Goal: Browse casually: Explore the website without a specific task or goal

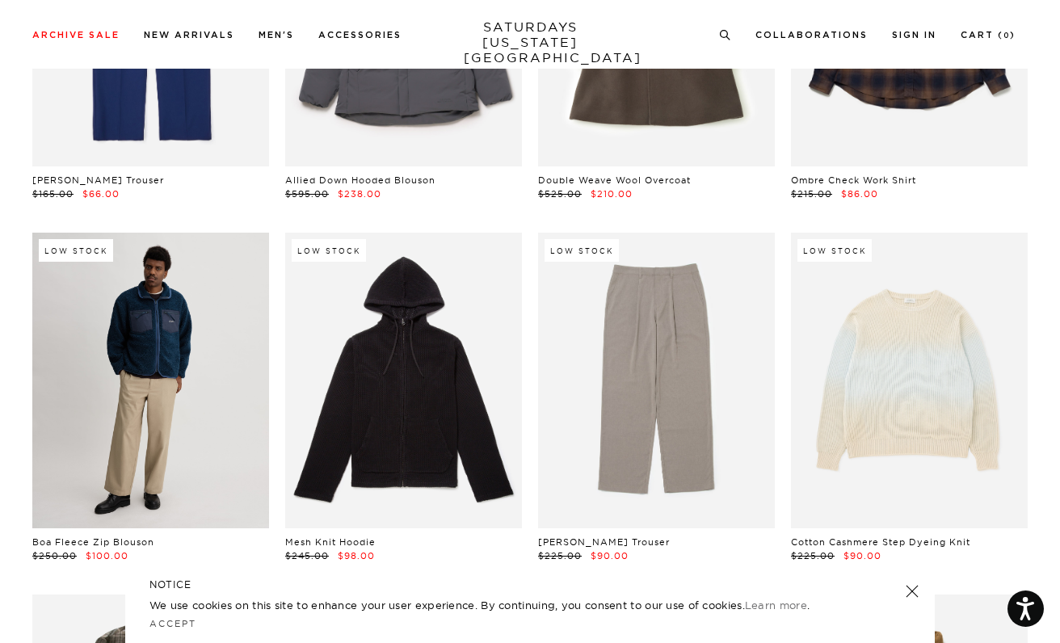
scroll to position [19538, 2]
click at [151, 306] on link at bounding box center [150, 382] width 237 height 296
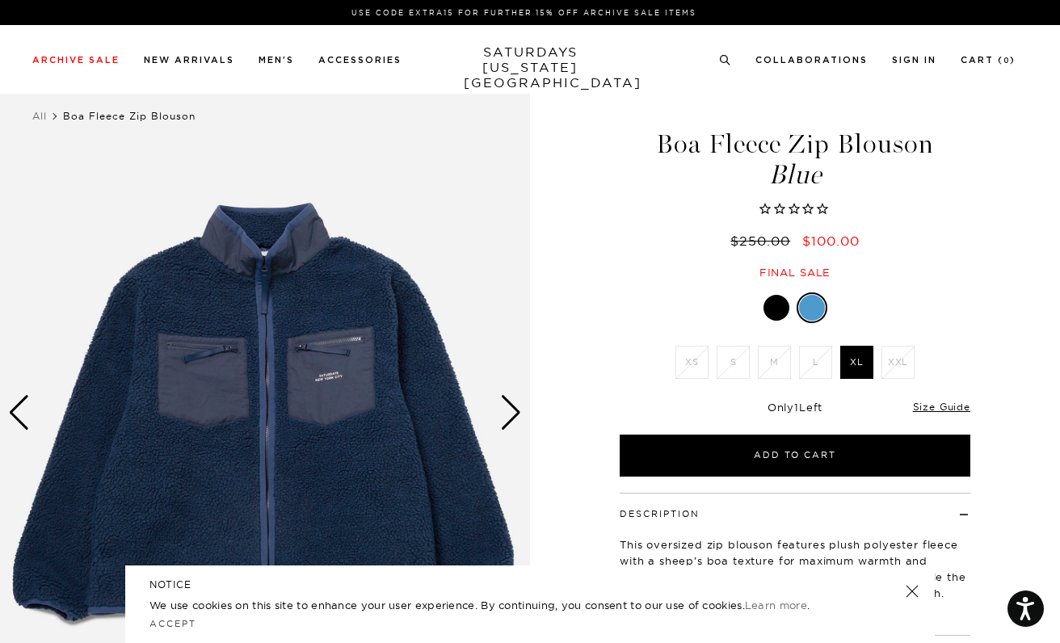
click at [783, 312] on div at bounding box center [777, 308] width 26 height 26
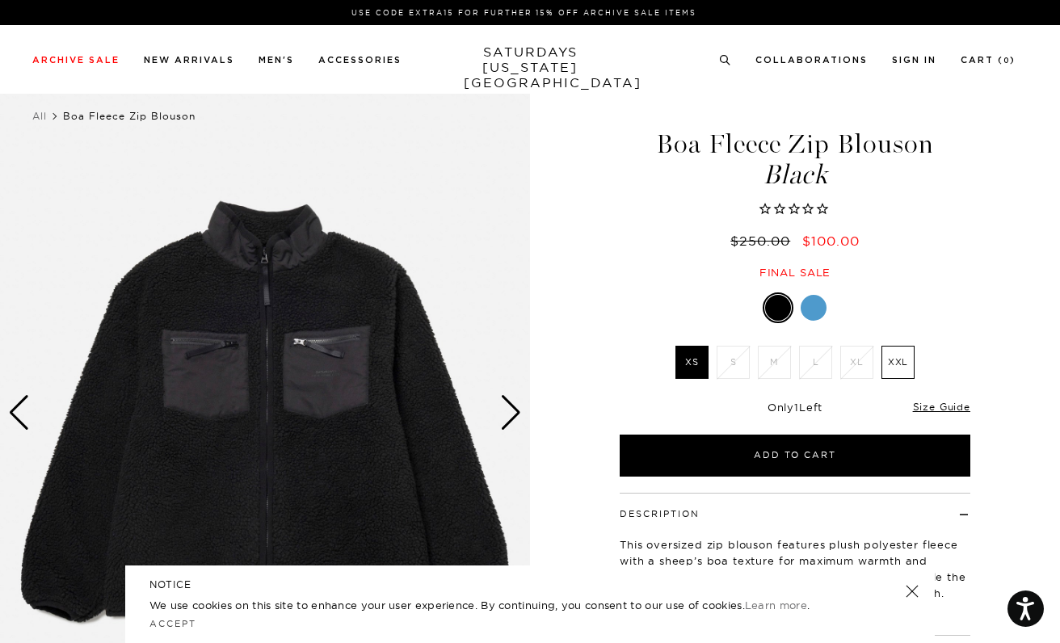
click at [816, 305] on div at bounding box center [814, 308] width 26 height 26
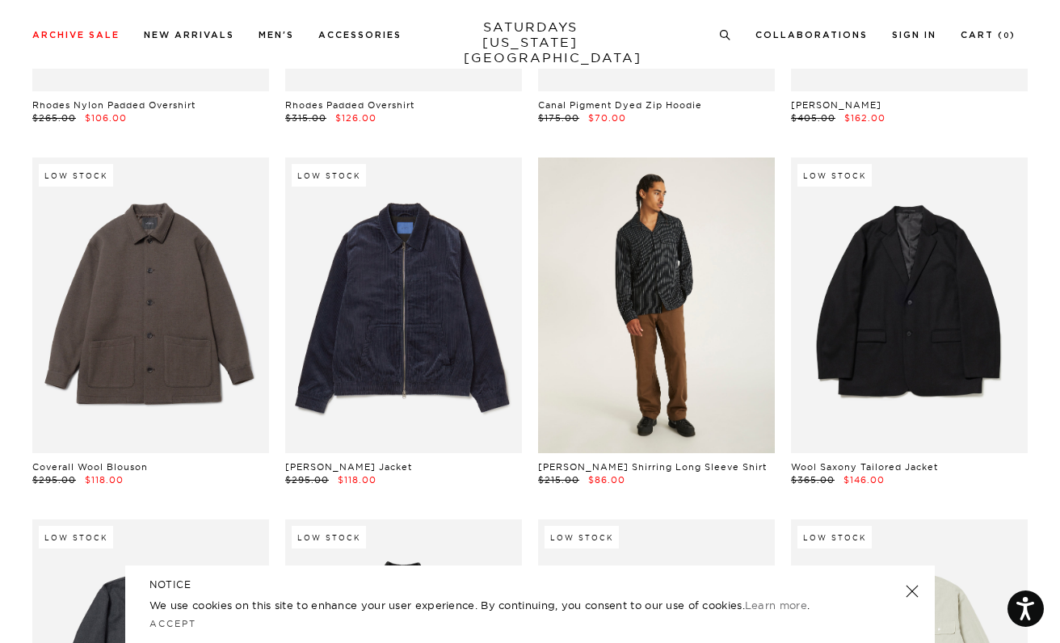
scroll to position [25423, 1]
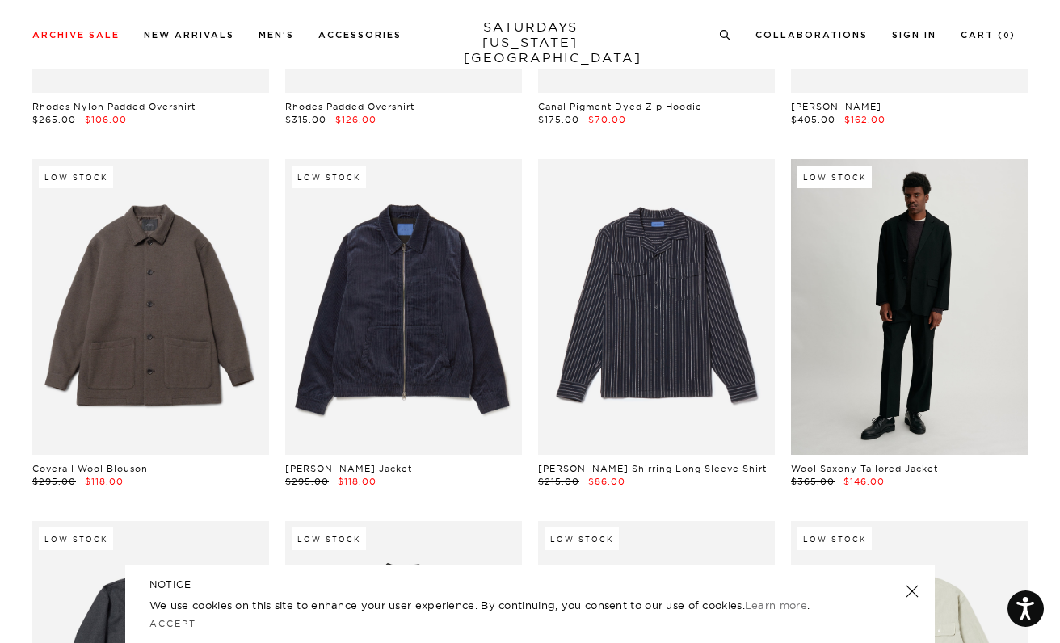
click at [893, 316] on link at bounding box center [909, 307] width 237 height 296
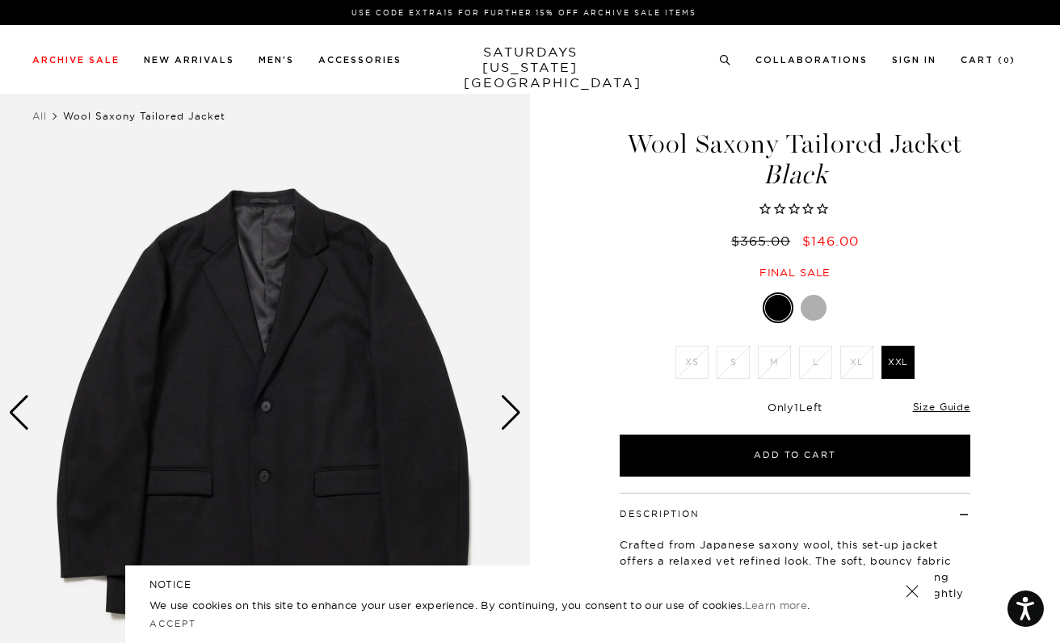
click at [809, 314] on div at bounding box center [814, 308] width 26 height 26
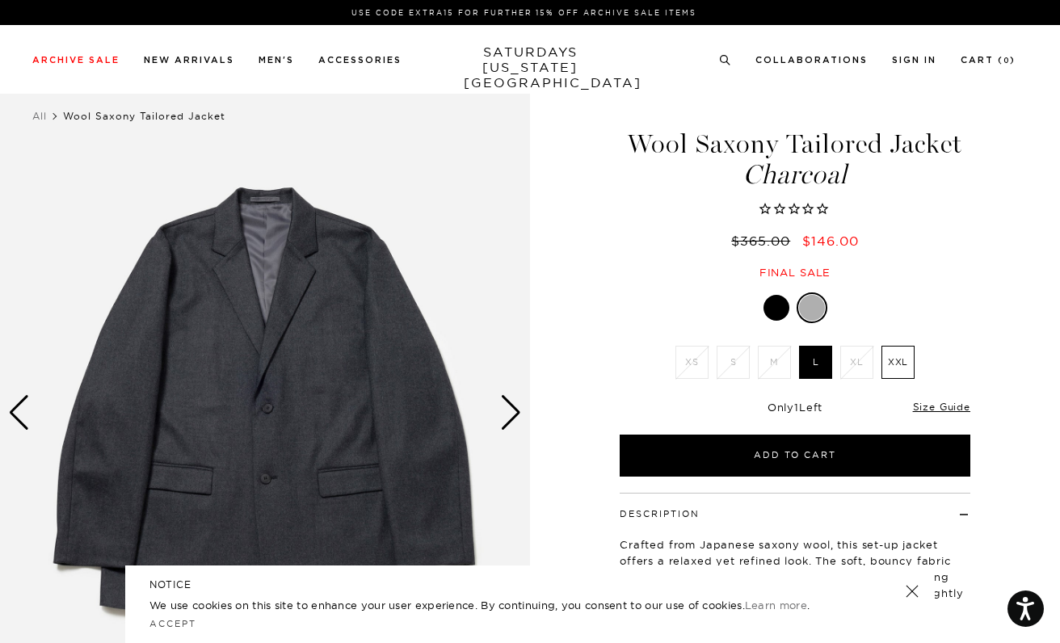
click at [516, 416] on div "Next slide" at bounding box center [511, 413] width 22 height 36
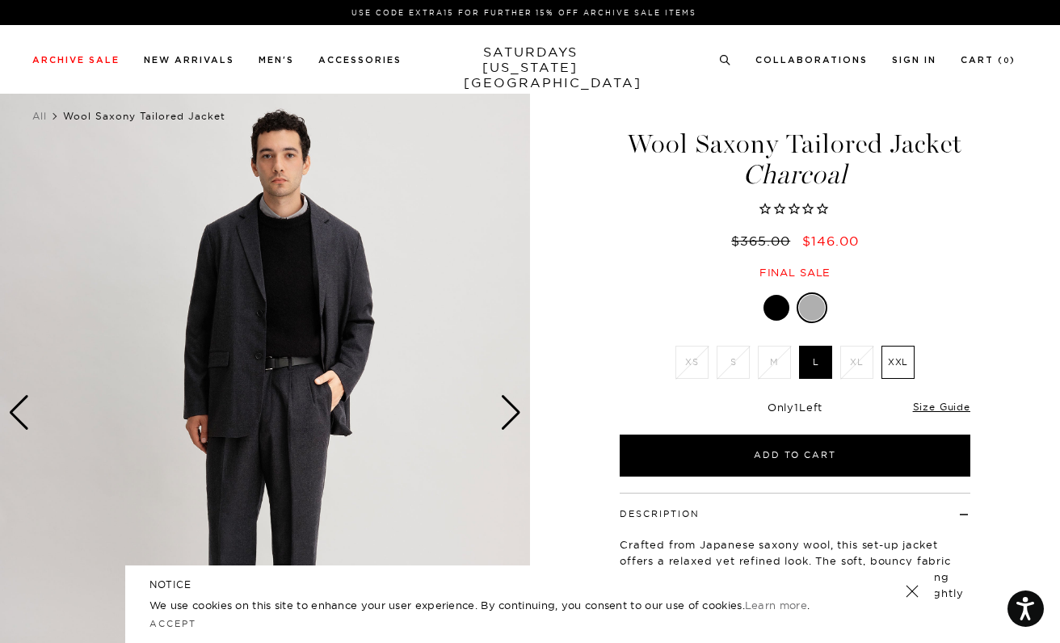
click at [519, 411] on div "Next slide" at bounding box center [511, 413] width 22 height 36
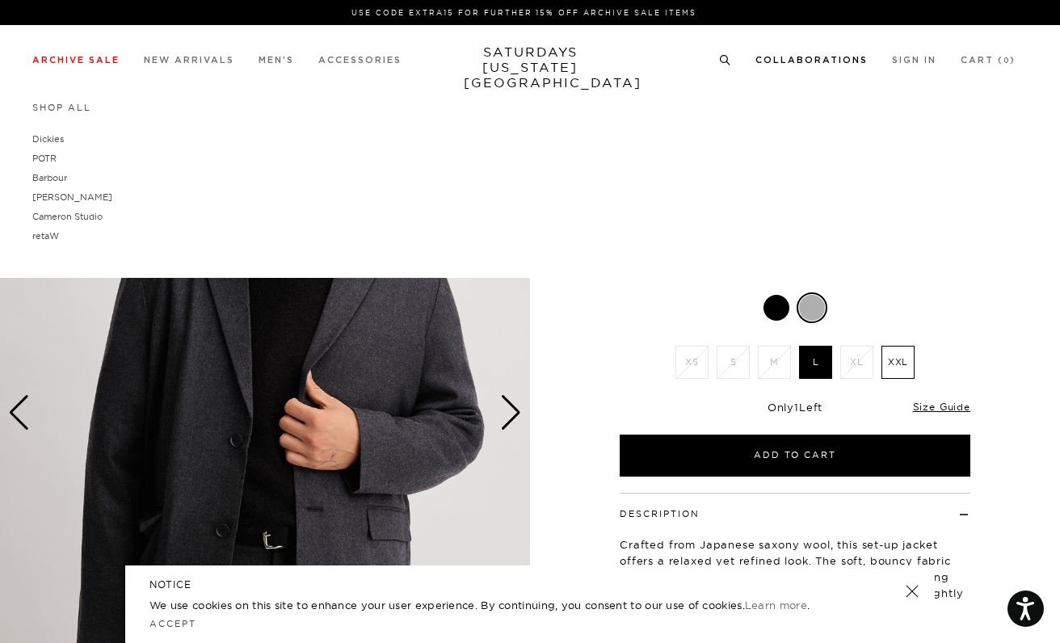
click at [810, 61] on link "Collaborations" at bounding box center [812, 60] width 112 height 9
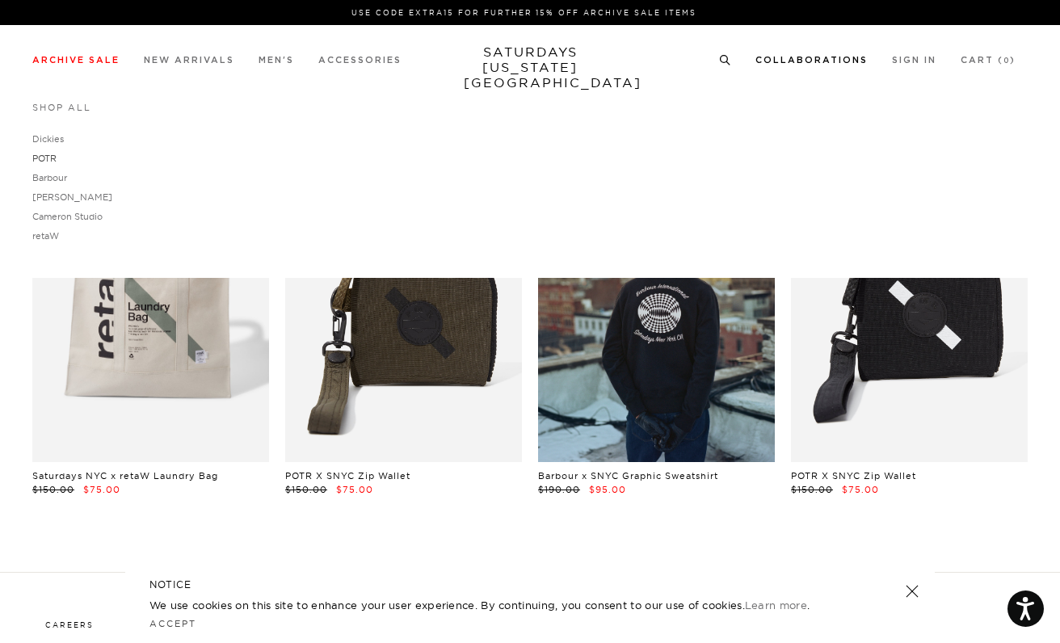
click at [38, 158] on link "POTR" at bounding box center [44, 158] width 24 height 11
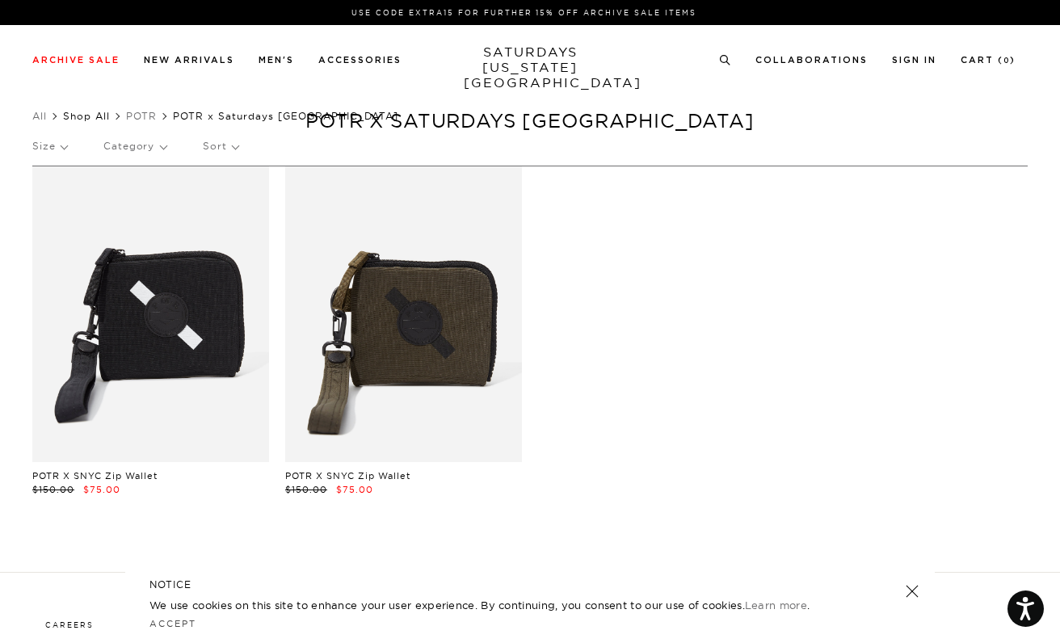
click at [84, 115] on link "Shop All" at bounding box center [86, 116] width 47 height 12
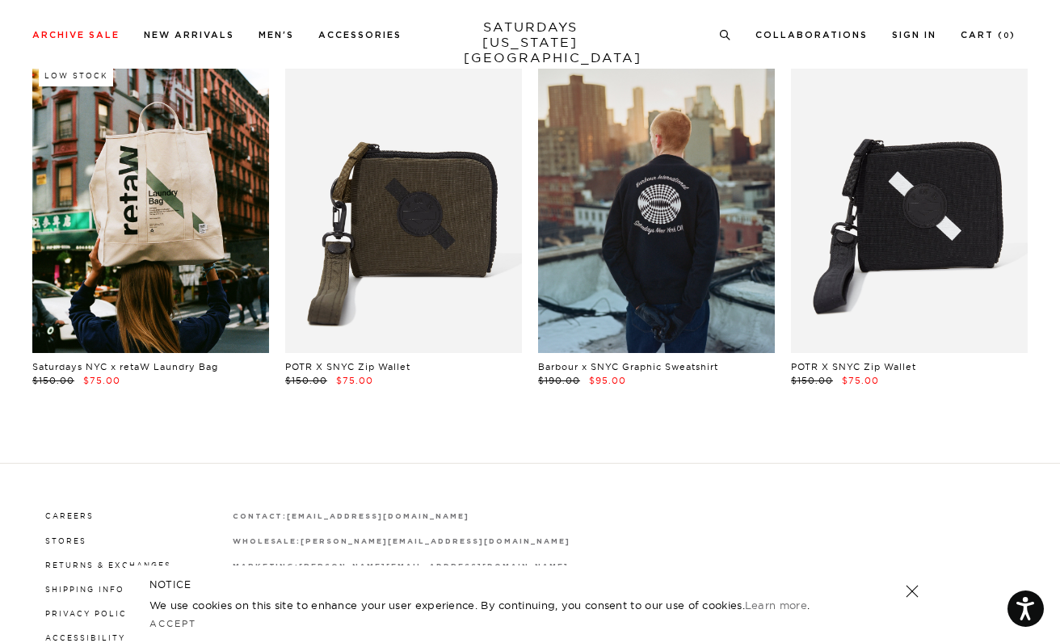
scroll to position [92, 0]
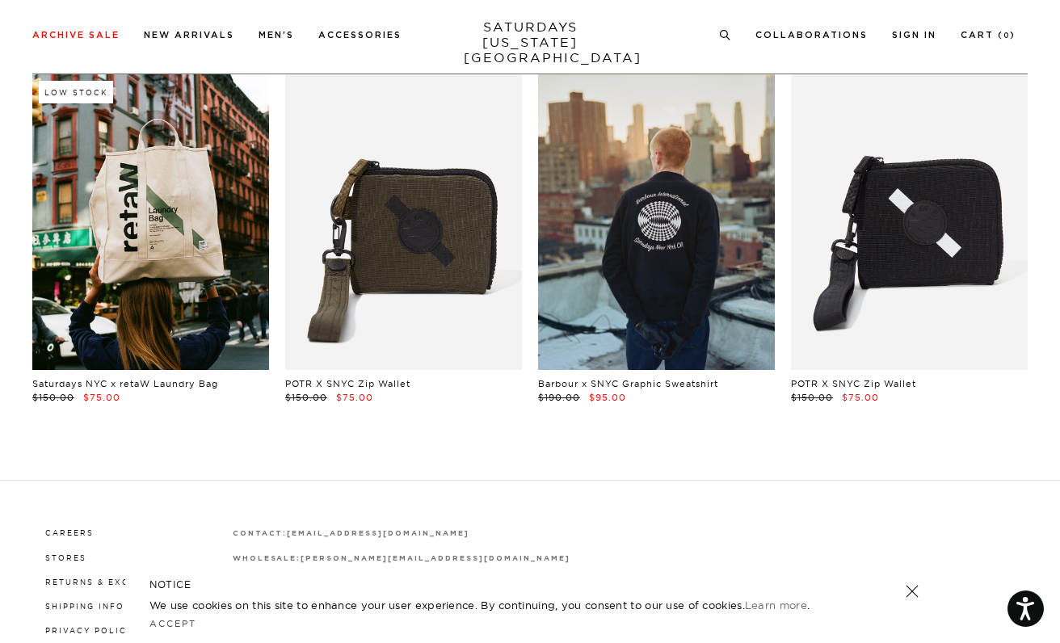
click at [165, 230] on link at bounding box center [150, 222] width 237 height 296
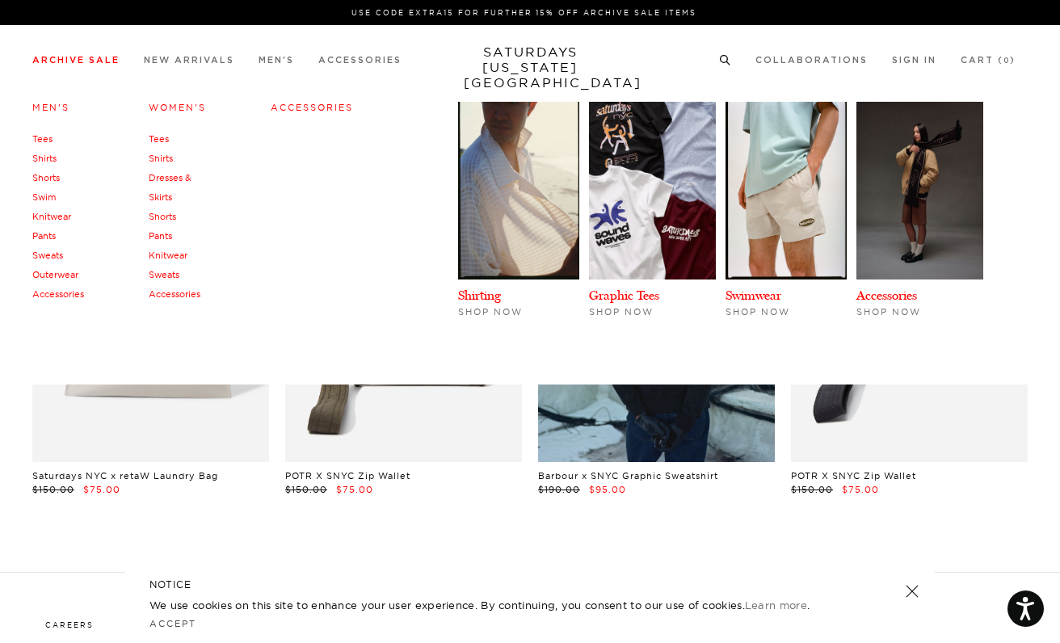
click at [175, 289] on link "Accessories" at bounding box center [175, 294] width 52 height 11
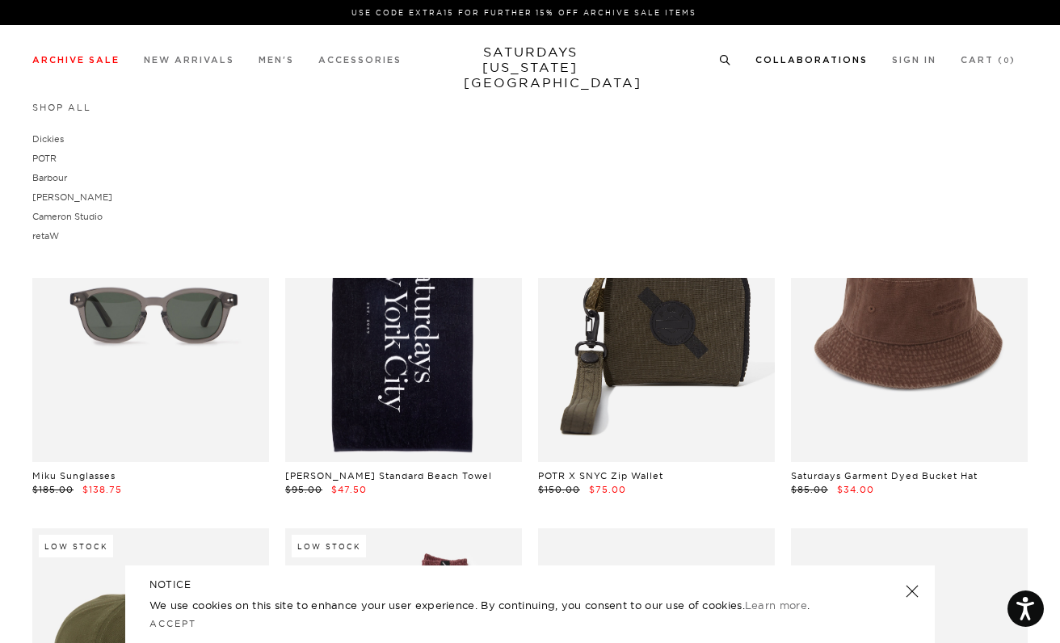
click at [846, 65] on link "Collaborations" at bounding box center [812, 60] width 112 height 9
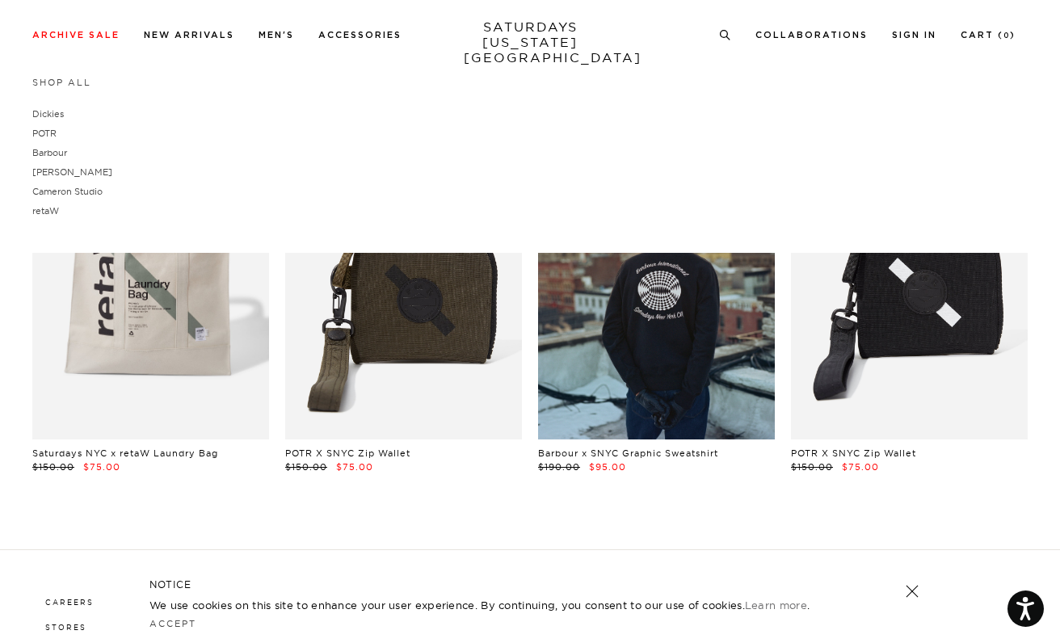
scroll to position [25, 0]
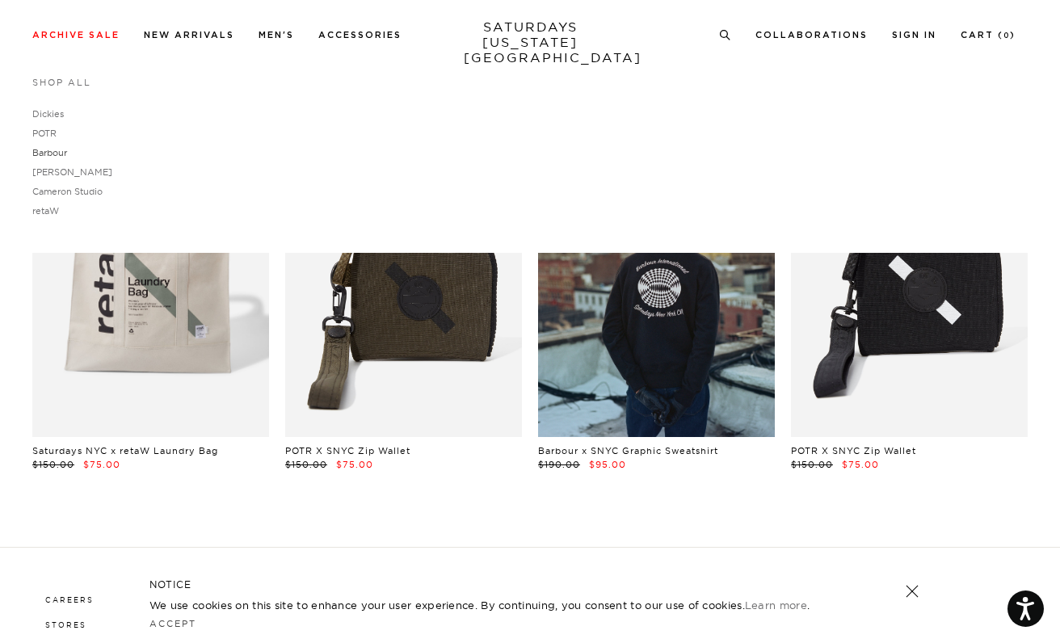
click at [45, 154] on link "Barbour" at bounding box center [49, 152] width 35 height 11
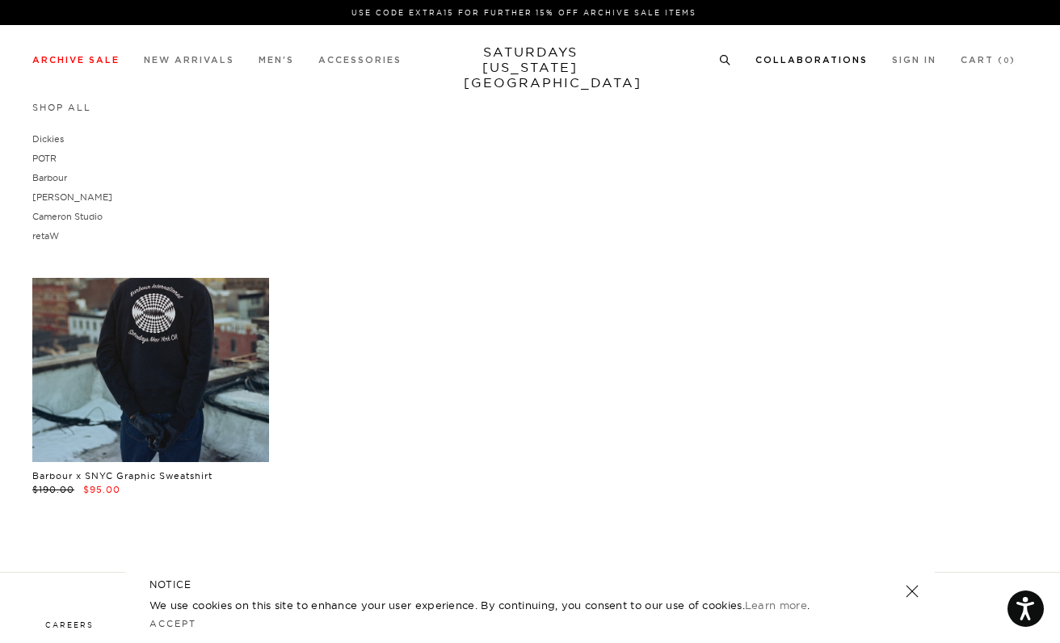
click at [837, 57] on link "Collaborations" at bounding box center [812, 60] width 112 height 9
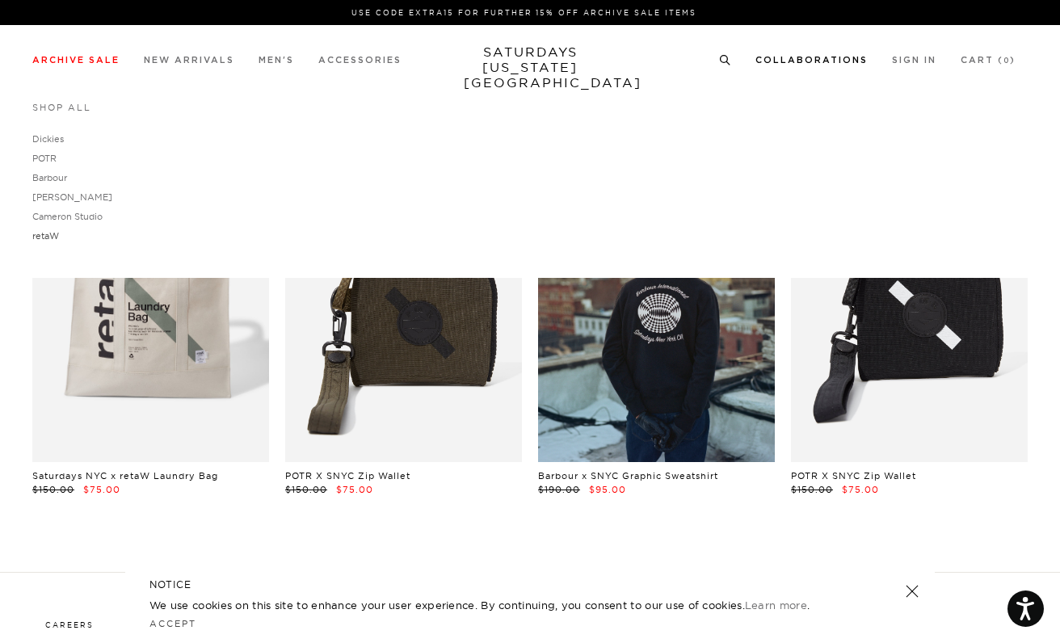
click at [48, 242] on link "retaW" at bounding box center [45, 235] width 27 height 11
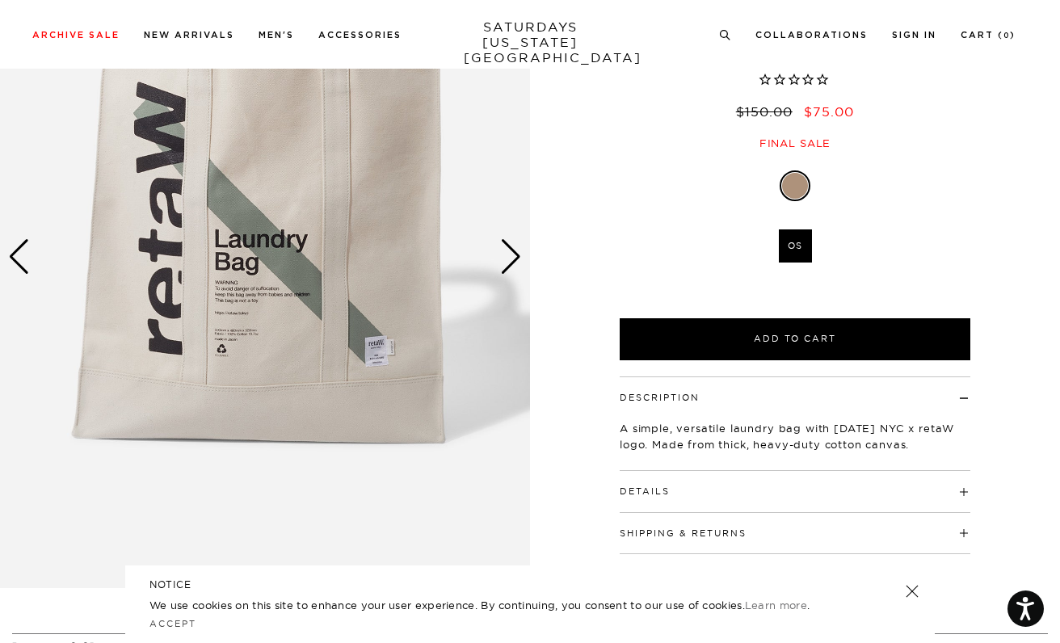
scroll to position [161, 0]
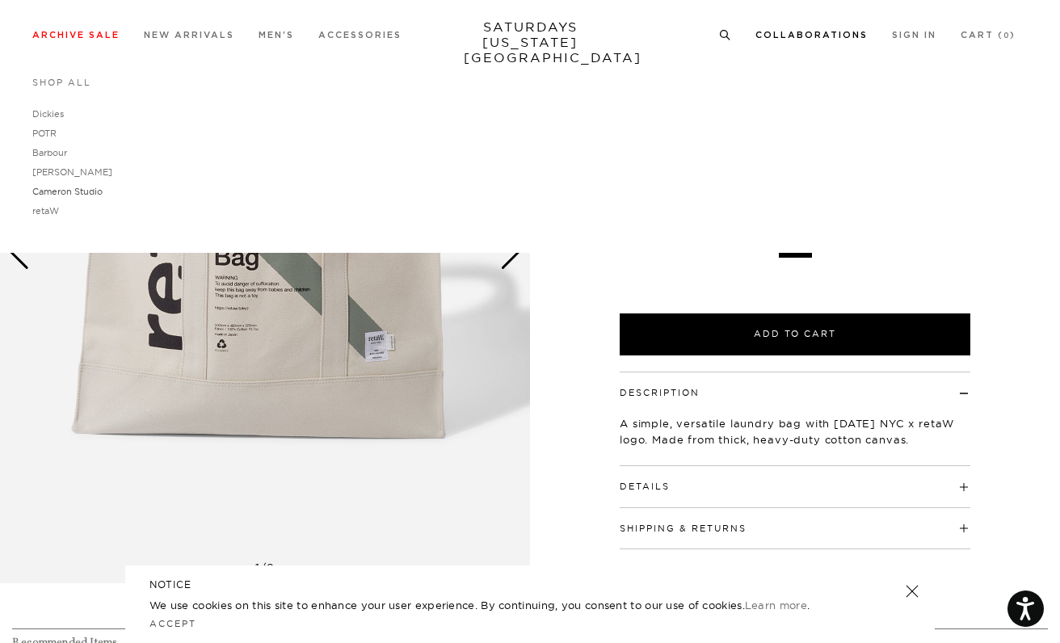
click at [78, 192] on link "Cameron Studio" at bounding box center [67, 191] width 70 height 11
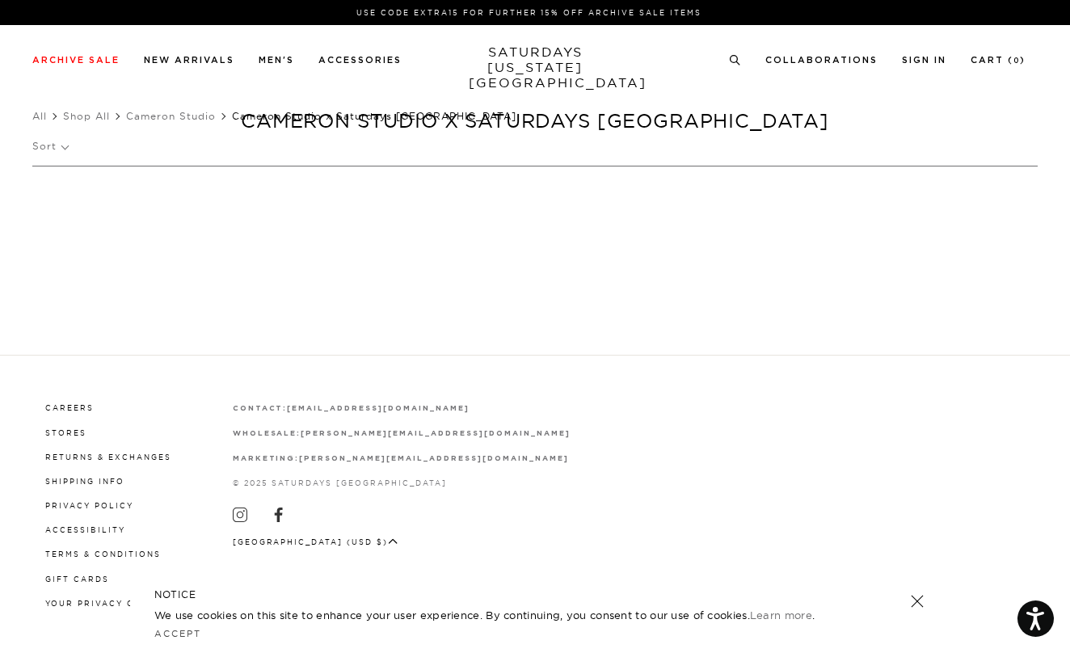
click at [64, 146] on p "Sort" at bounding box center [50, 146] width 36 height 37
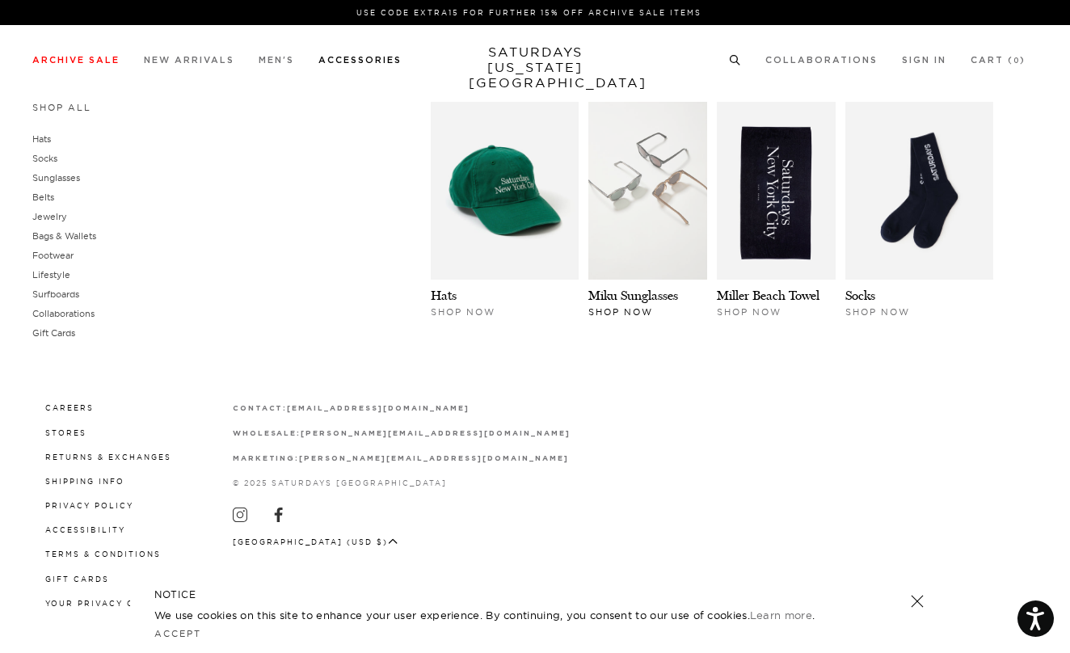
click at [649, 165] on img at bounding box center [647, 191] width 119 height 178
